Goal: Find contact information: Find contact information

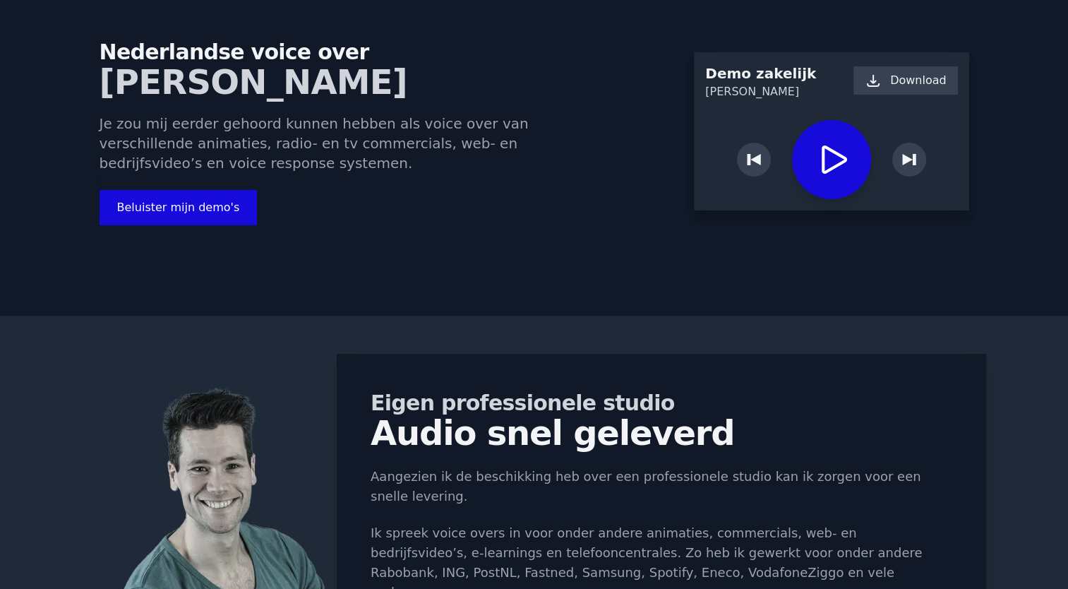
scroll to position [97, 0]
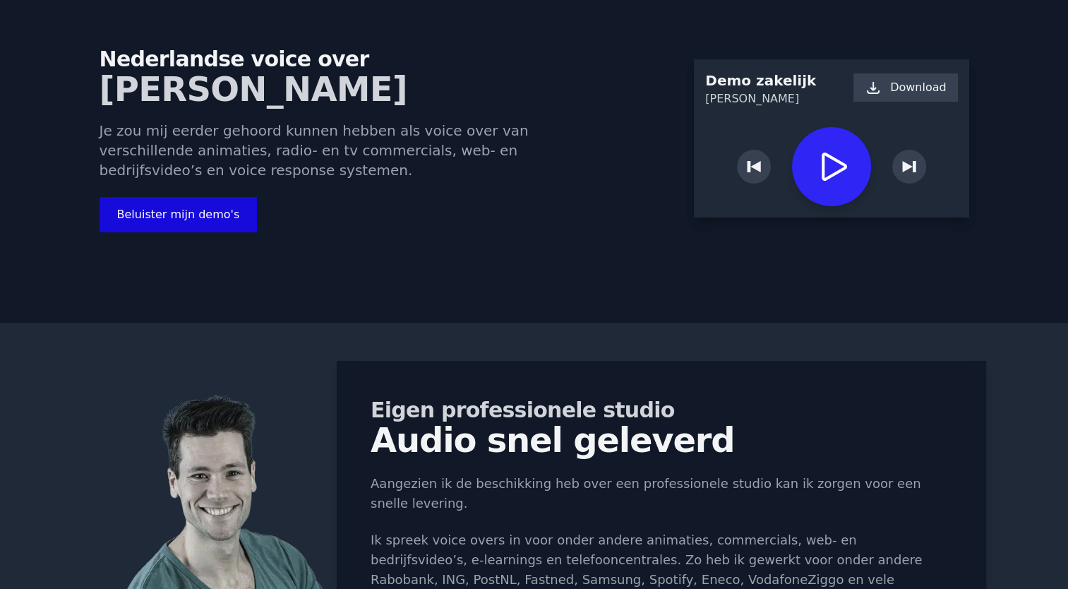
click at [822, 169] on icon "Play / Pause" at bounding box center [834, 167] width 25 height 28
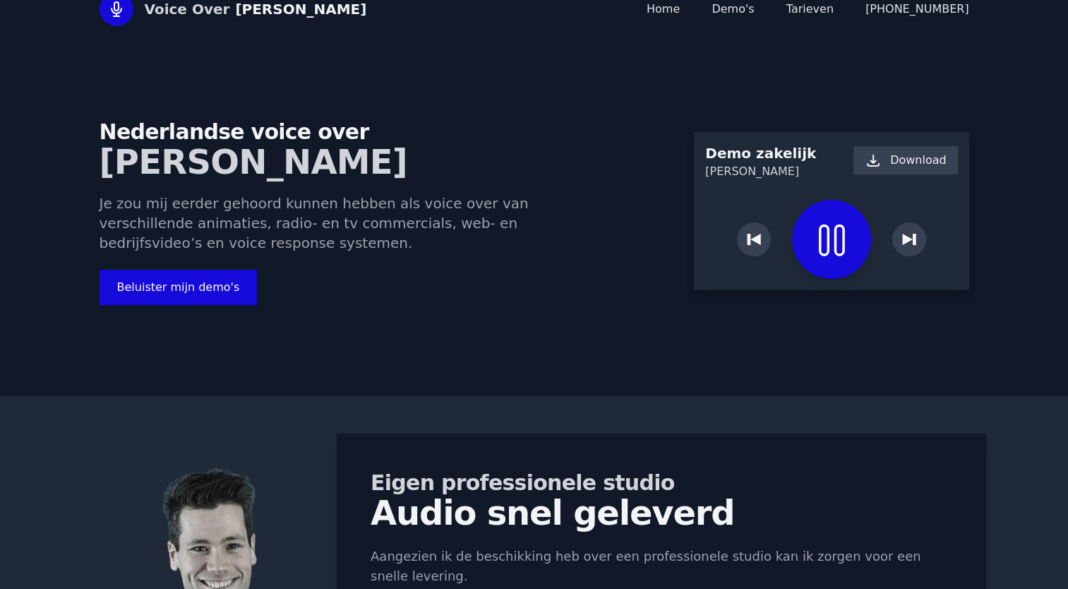
scroll to position [0, 0]
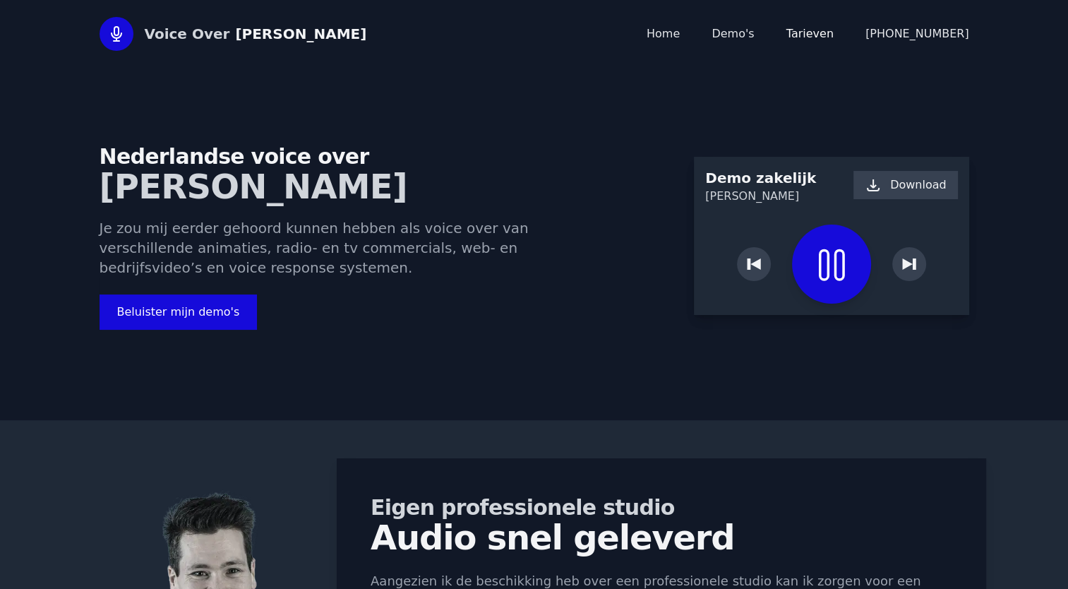
click at [826, 39] on link "Tarieven" at bounding box center [810, 33] width 47 height 13
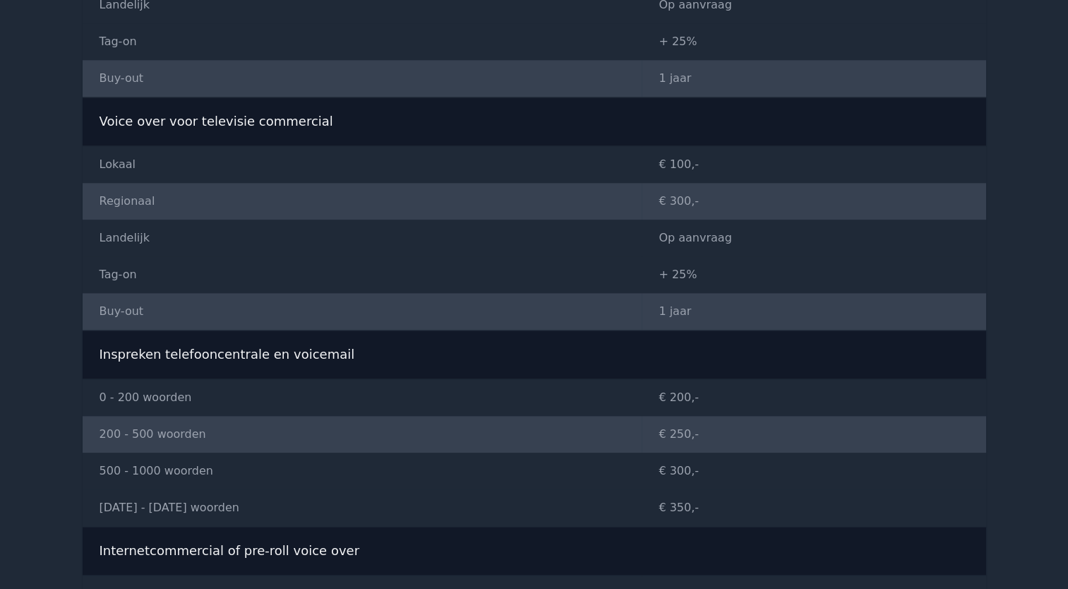
scroll to position [1452, 0]
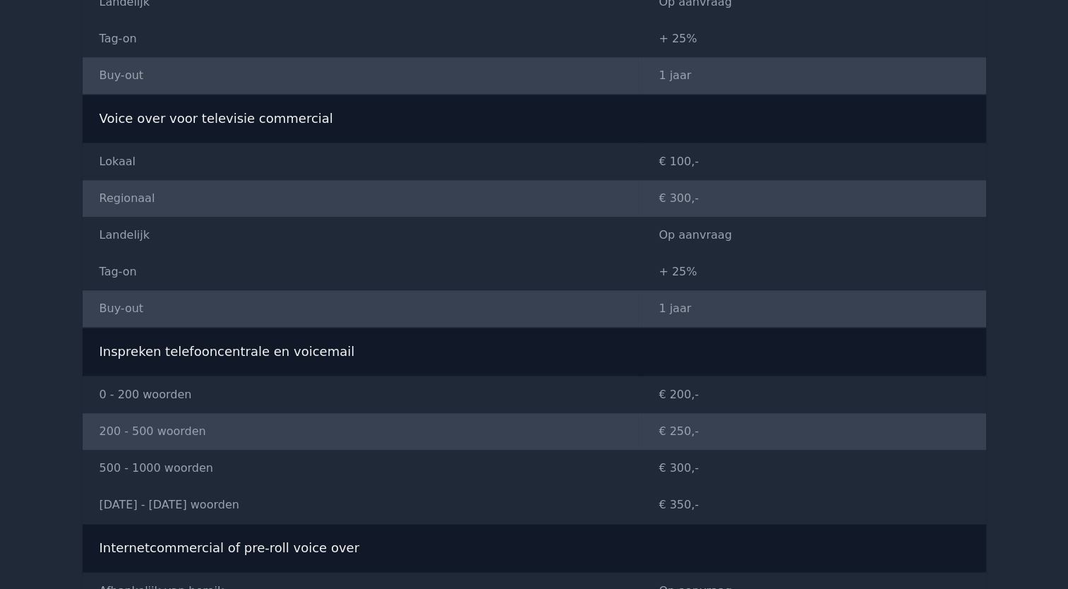
click at [121, 270] on td "Tag-on" at bounding box center [363, 272] width 560 height 37
copy tr "Tag-on"
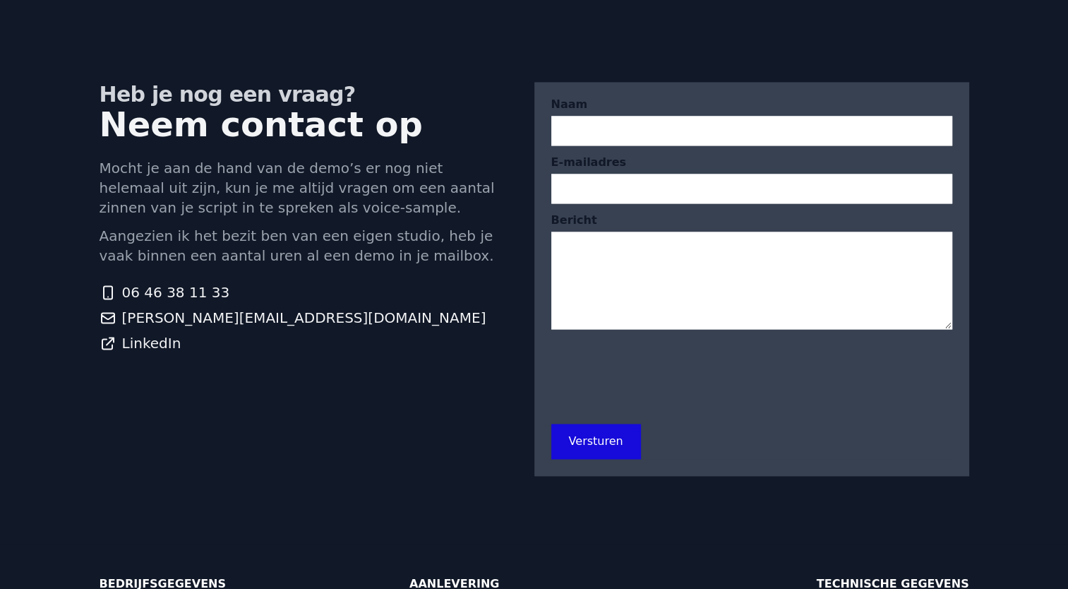
scroll to position [2237, 0]
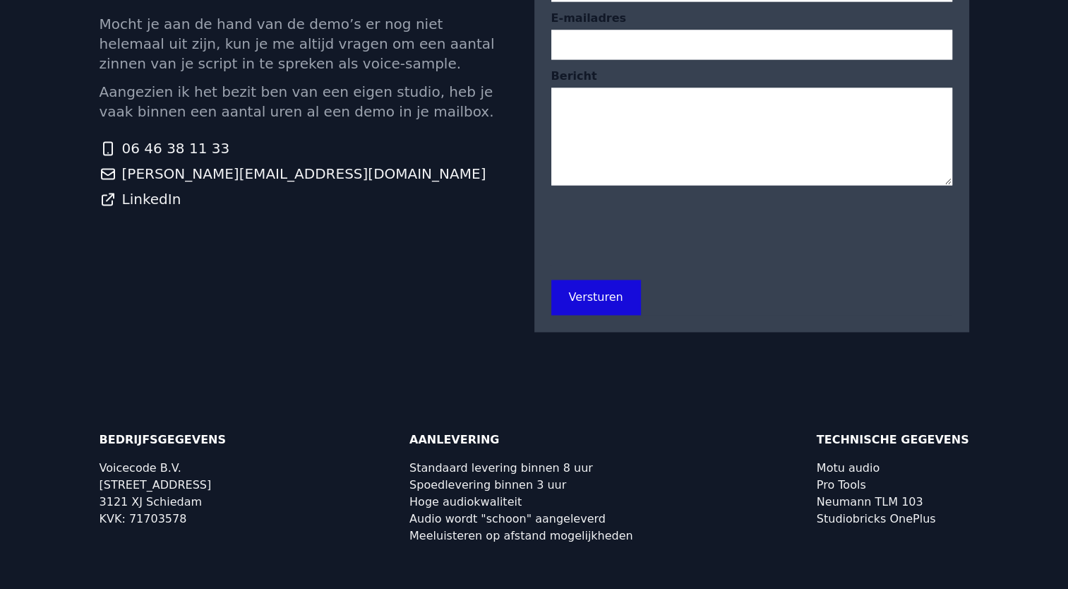
click at [858, 504] on div "Neumann TLM 103" at bounding box center [893, 501] width 153 height 11
copy div "Neumann TLM 103"
click at [903, 515] on div "Studiobricks OnePlus" at bounding box center [893, 518] width 153 height 11
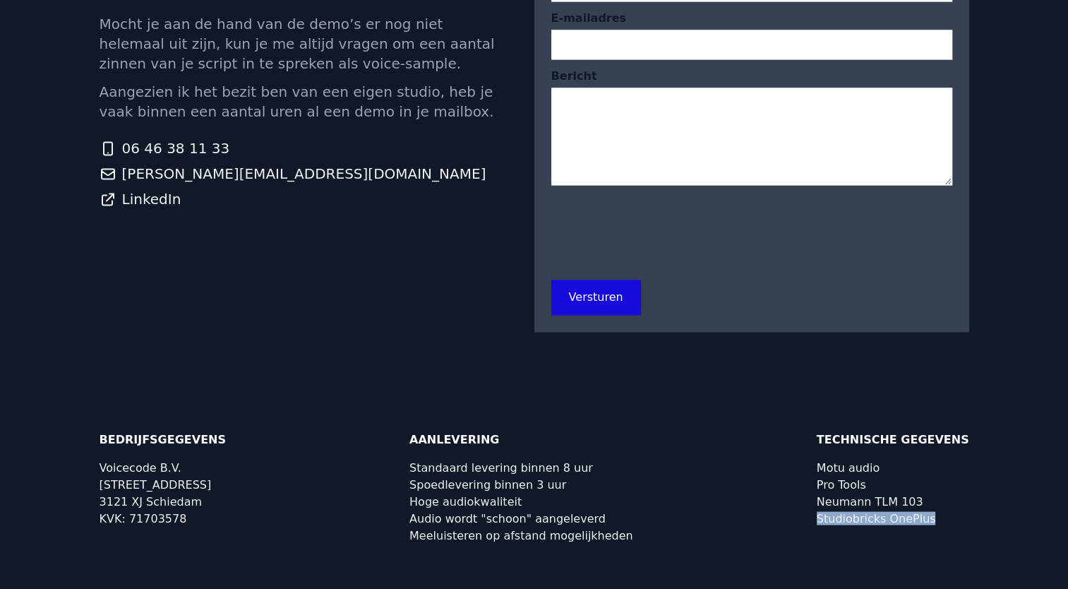
copy div "Studiobricks OnePlus"
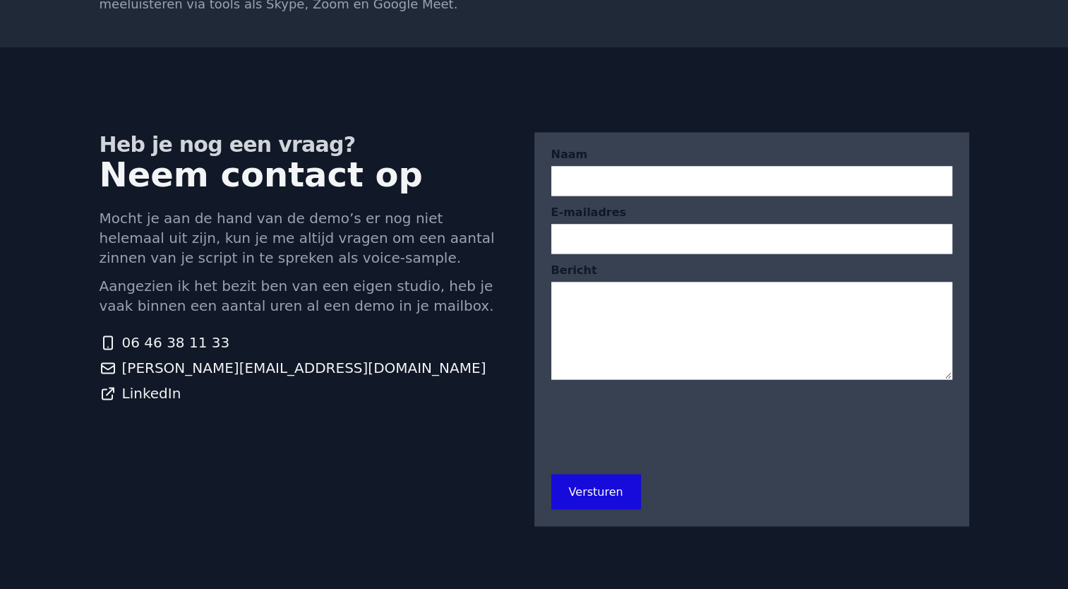
scroll to position [2198, 0]
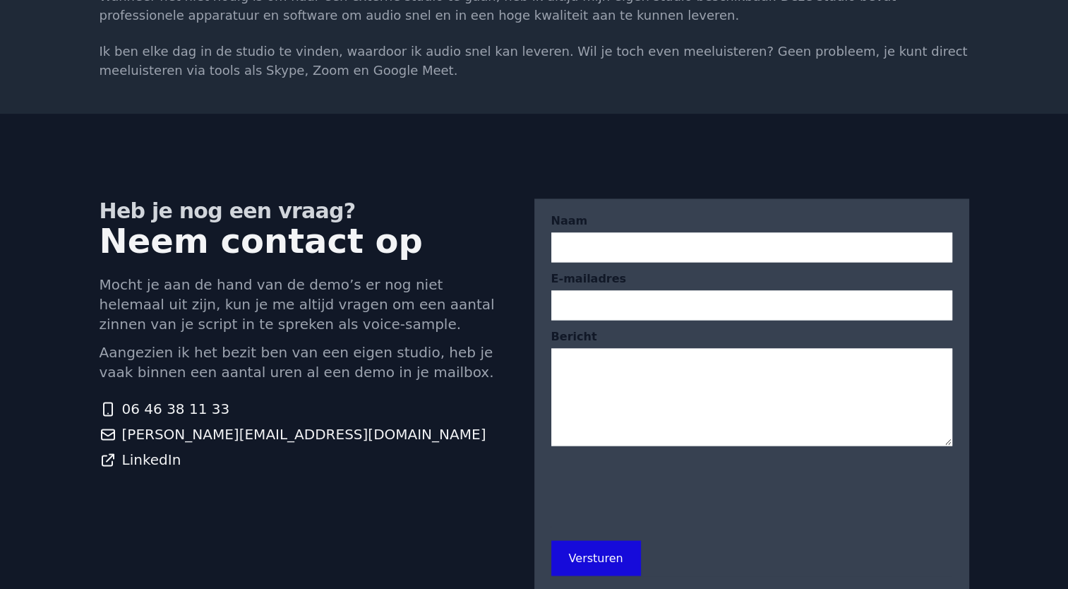
click at [384, 434] on link "[PERSON_NAME][EMAIL_ADDRESS][DOMAIN_NAME]" at bounding box center [300, 434] width 401 height 20
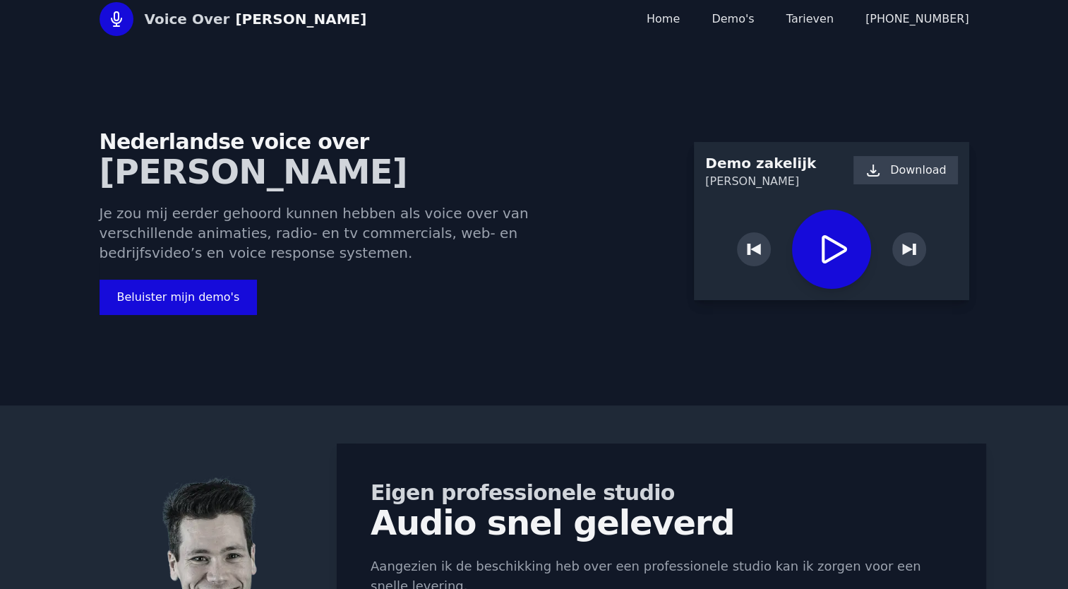
scroll to position [0, 0]
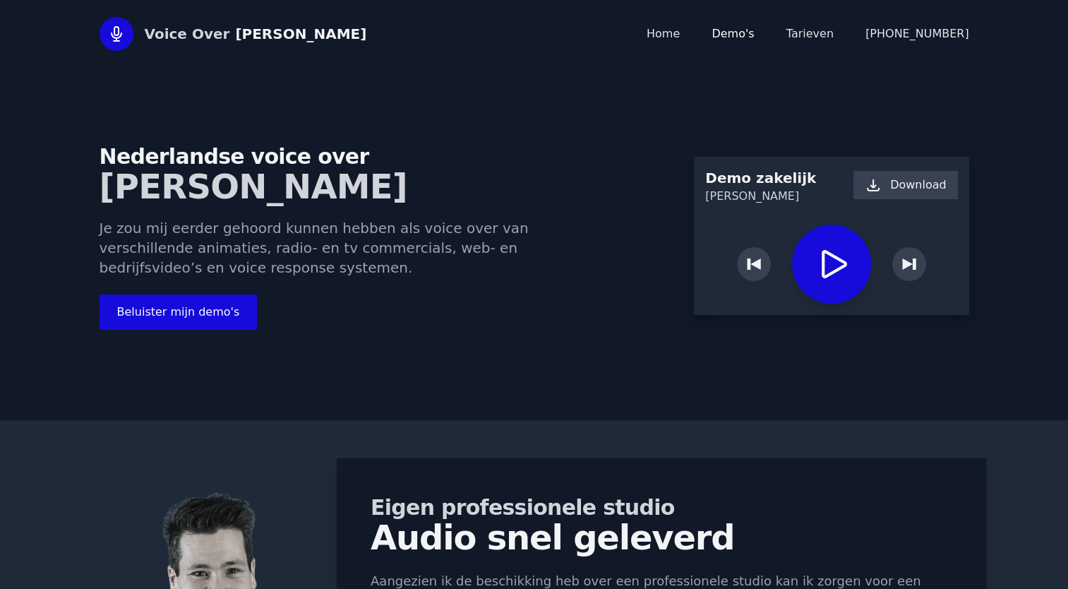
click at [754, 32] on link "Demo's" at bounding box center [733, 33] width 42 height 13
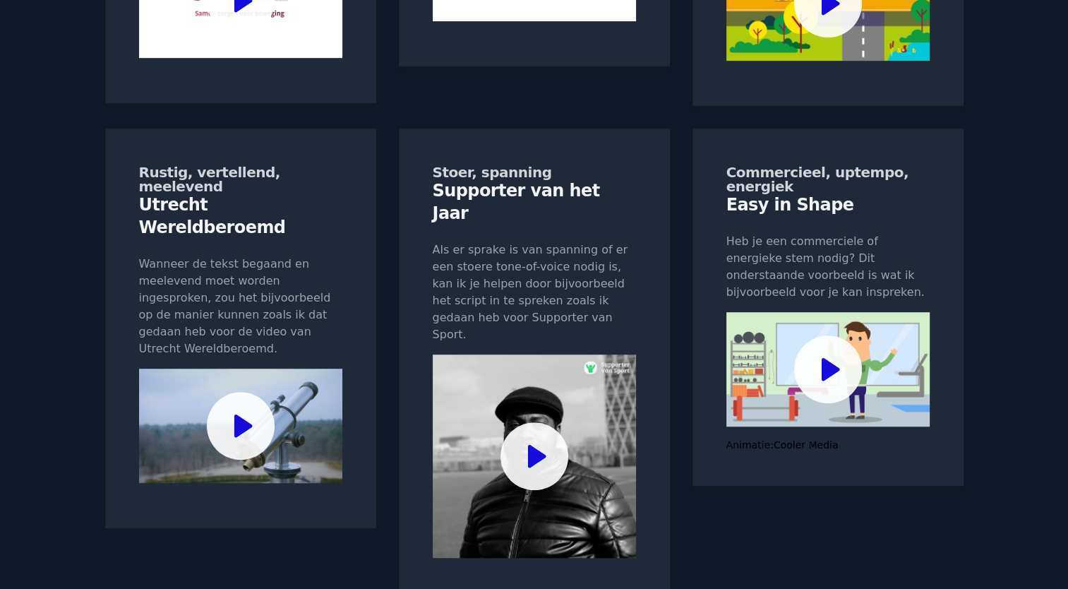
scroll to position [845, 0]
click at [240, 415] on icon at bounding box center [243, 426] width 18 height 23
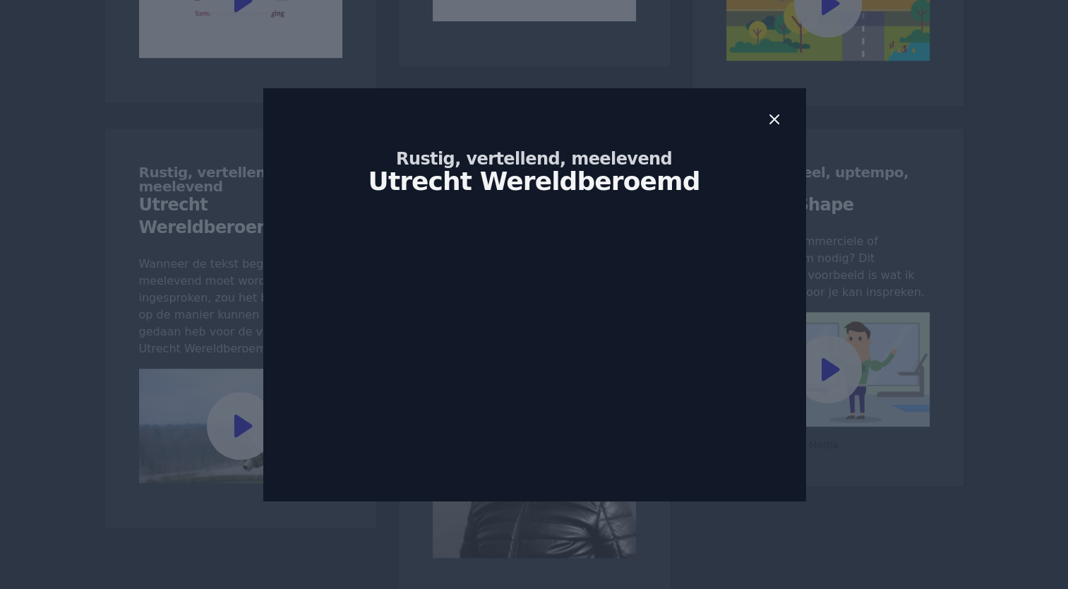
click at [775, 117] on icon at bounding box center [774, 119] width 17 height 17
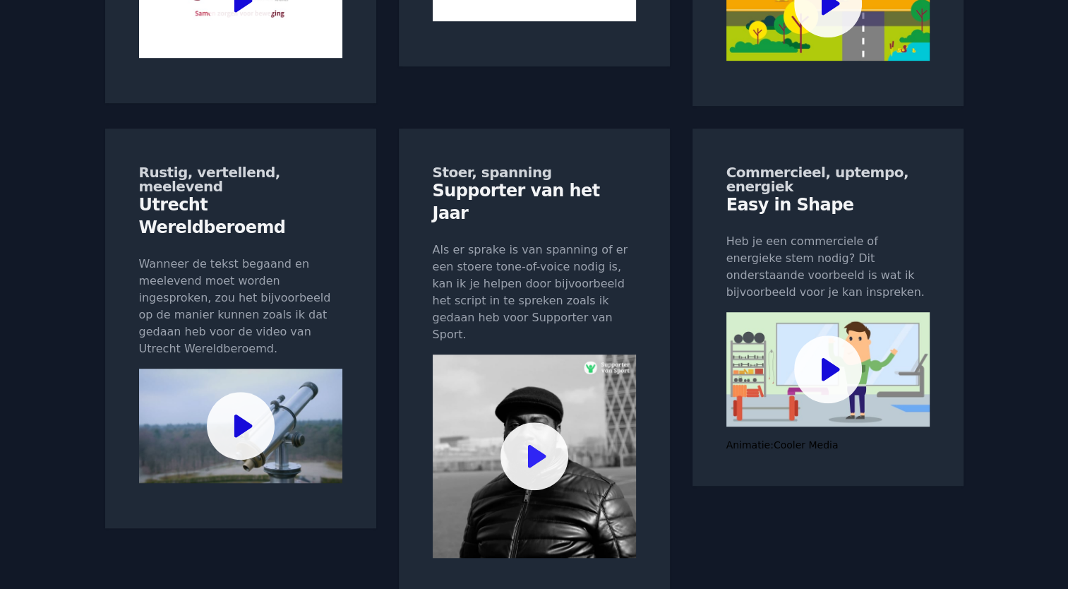
click at [542, 445] on icon at bounding box center [537, 456] width 18 height 23
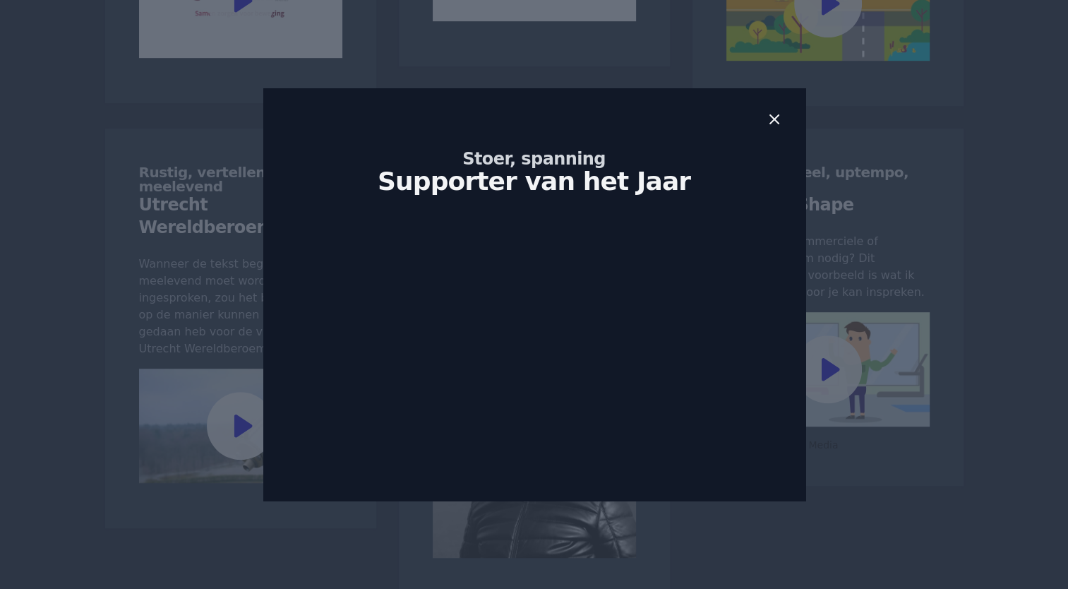
click at [774, 118] on icon at bounding box center [774, 119] width 8 height 8
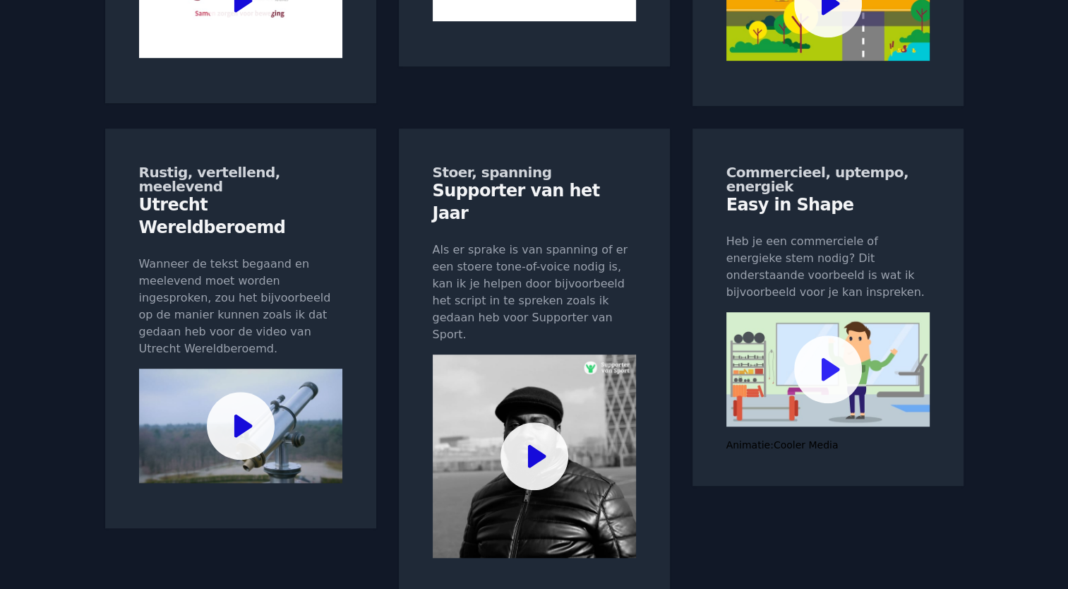
click at [833, 335] on circle at bounding box center [828, 369] width 68 height 68
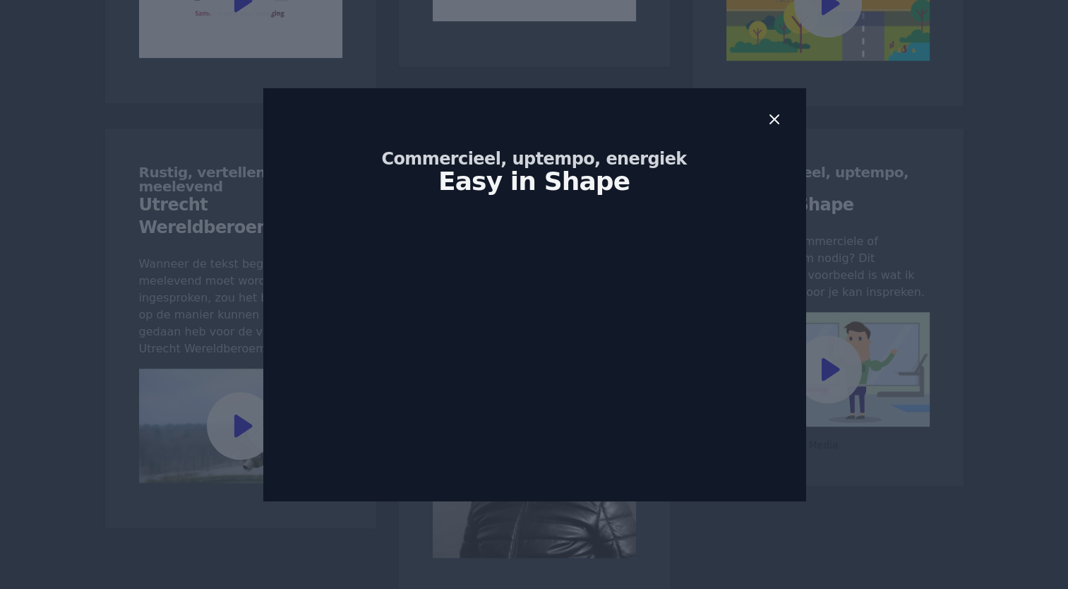
click at [774, 117] on icon at bounding box center [774, 119] width 17 height 17
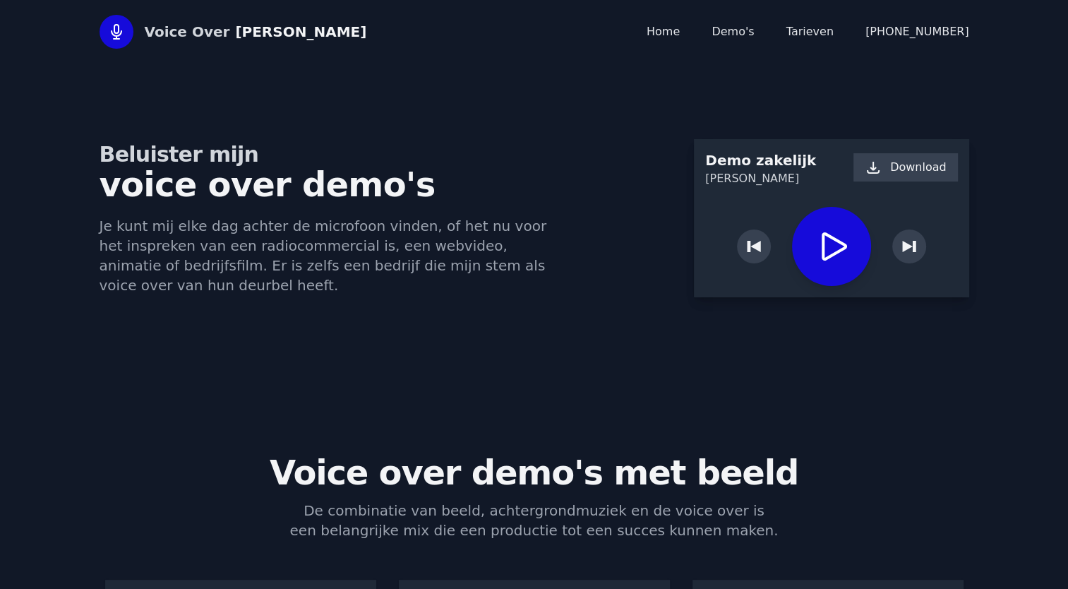
scroll to position [0, 0]
